Goal: Task Accomplishment & Management: Use online tool/utility

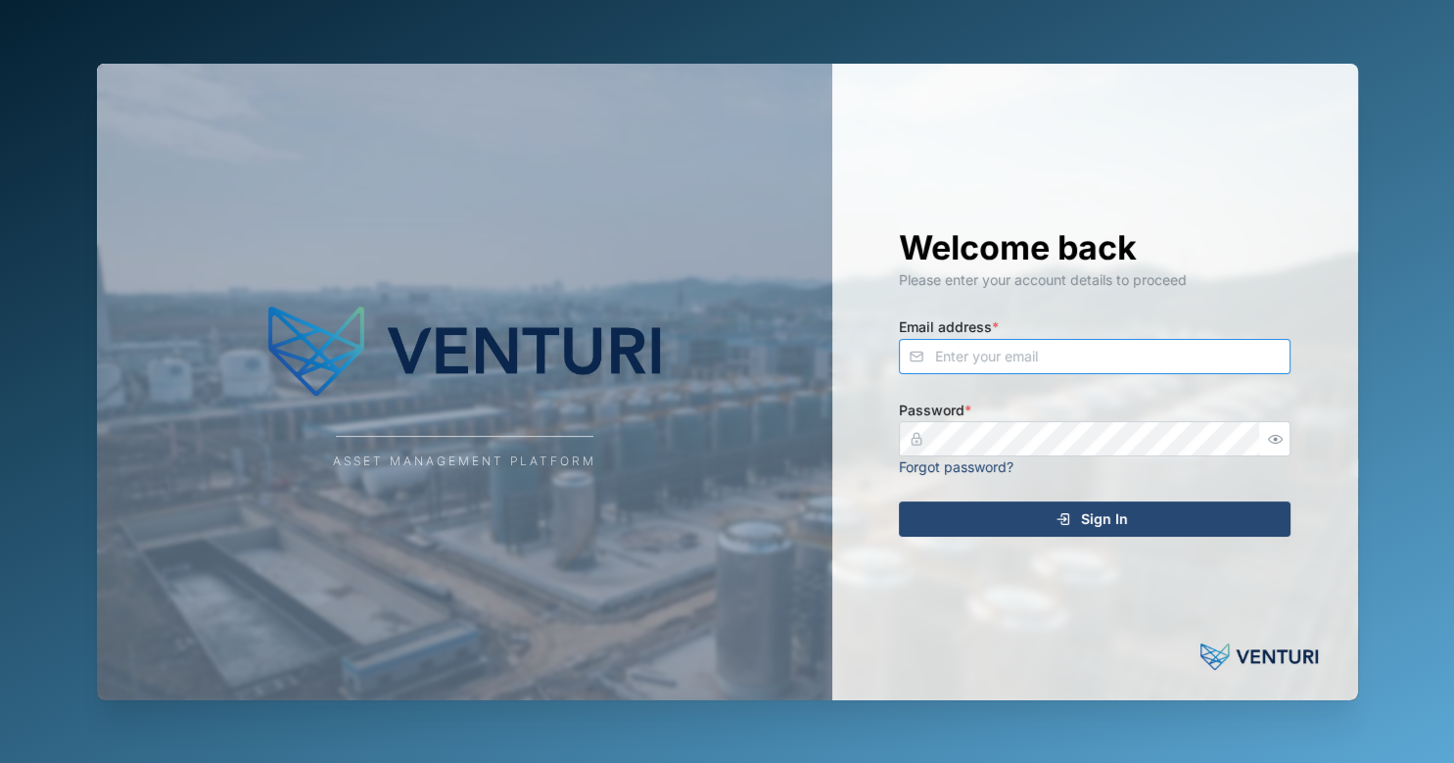
click at [1066, 348] on input "Email address *" at bounding box center [1095, 356] width 392 height 35
click at [1269, 437] on icon "button" at bounding box center [1275, 439] width 15 height 15
type input "admin@venturi.io"
click at [1162, 499] on div "Welcome back Please enter your account details to proceed Email address * admin…" at bounding box center [1094, 382] width 470 height 636
click at [1134, 512] on div "Sign In" at bounding box center [1091, 518] width 360 height 33
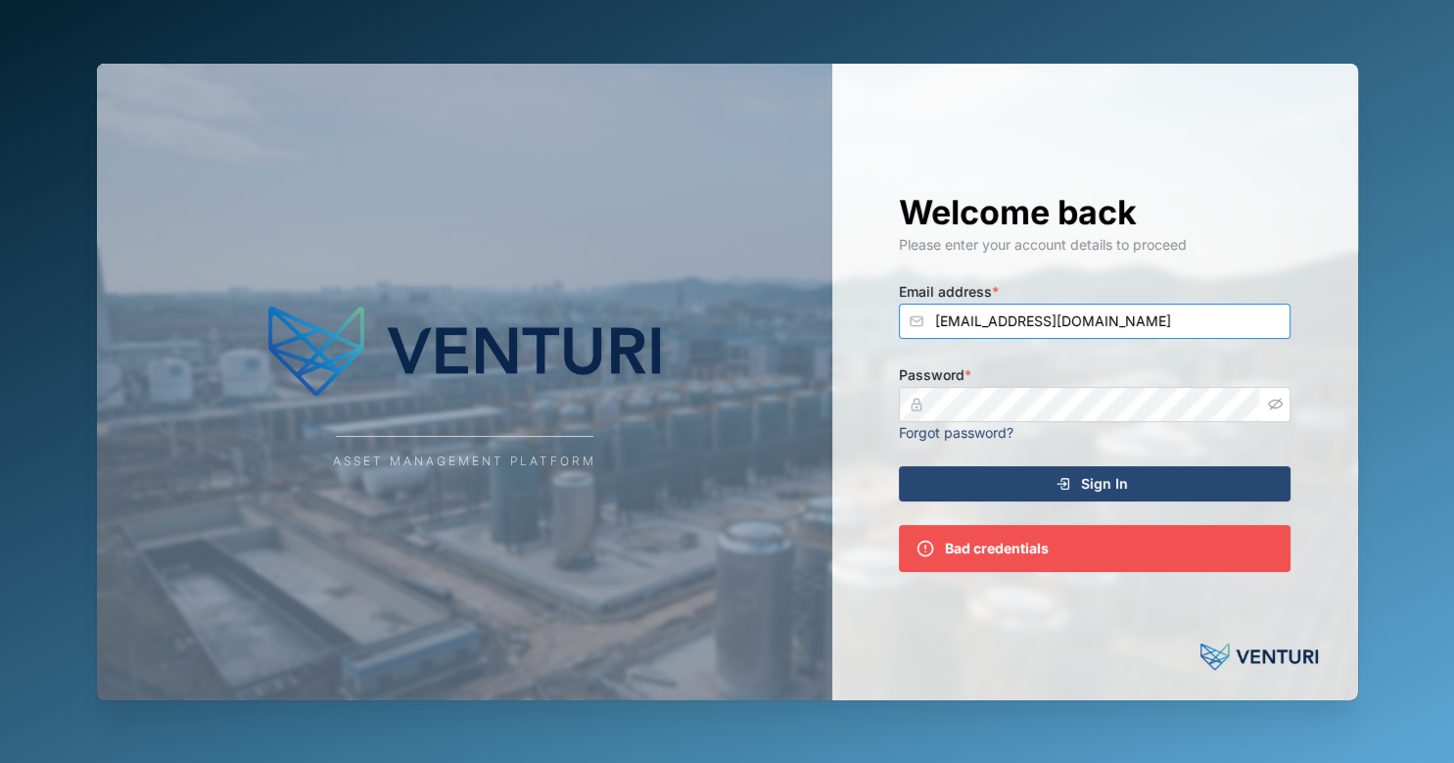
click at [1090, 319] on input "admin@venturi.io" at bounding box center [1095, 320] width 392 height 35
type input "julius.pamplona@venturi.io"
click at [1146, 469] on div "Sign In" at bounding box center [1091, 483] width 360 height 33
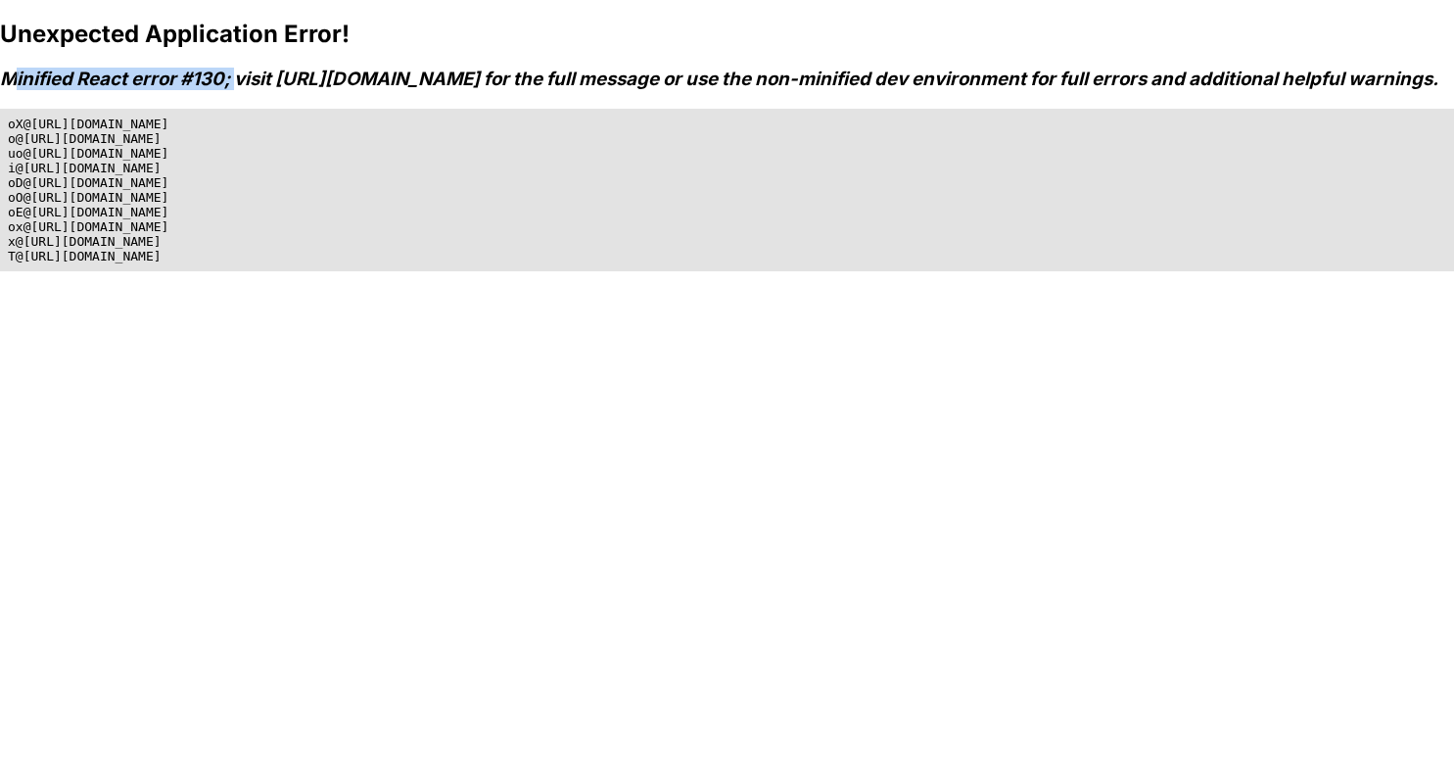
drag, startPoint x: 10, startPoint y: 75, endPoint x: 235, endPoint y: 83, distance: 225.3
click at [235, 83] on h3 "Minified React error #130; visit [URL][DOMAIN_NAME] for the full message or use…" at bounding box center [727, 79] width 1454 height 23
drag, startPoint x: 226, startPoint y: 76, endPoint x: -20, endPoint y: 72, distance: 245.7
click at [0, 72] on html "Unexpected Application Error! Minified React error #130; visit [URL][DOMAIN_NAM…" at bounding box center [727, 391] width 1454 height 782
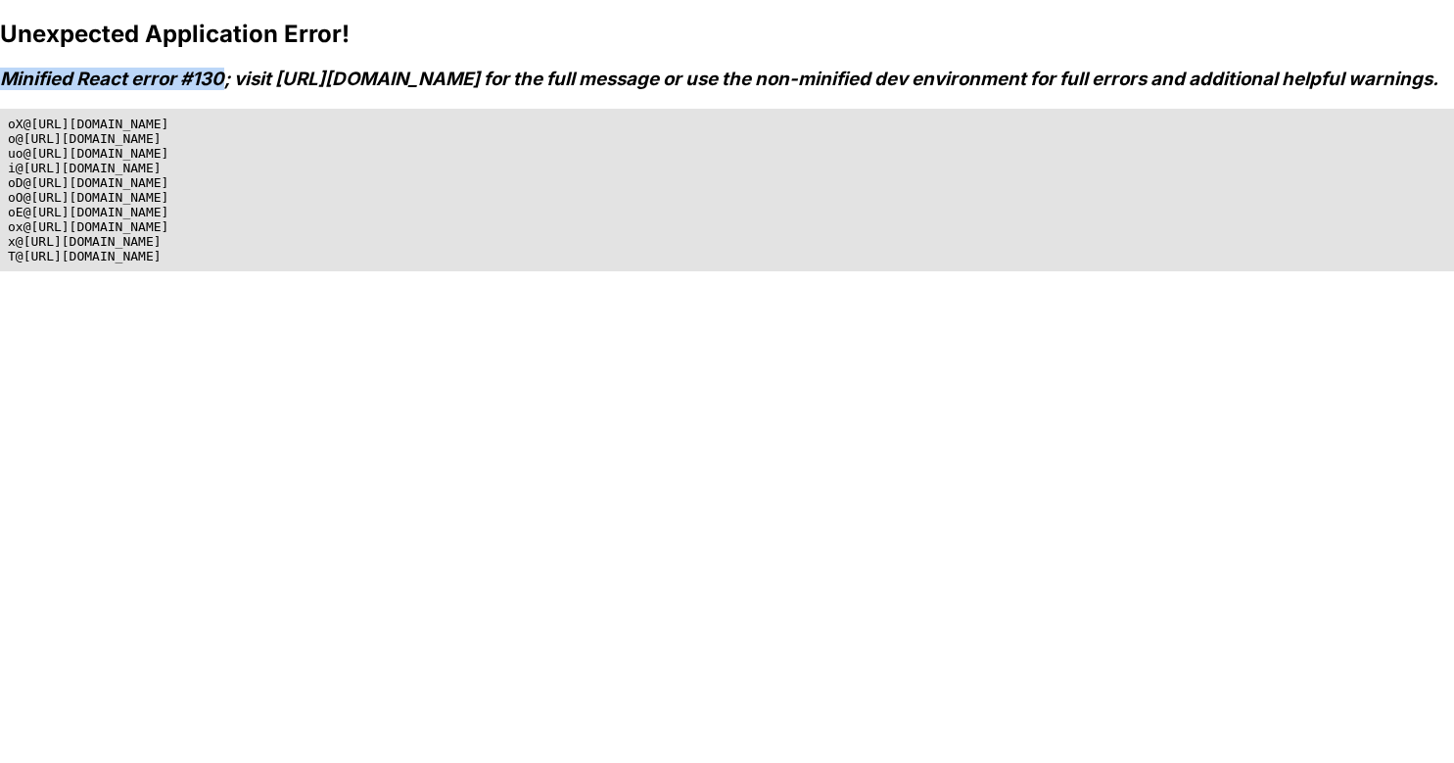
copy h3 "Minified React error #130"
